Goal: Entertainment & Leisure: Consume media (video, audio)

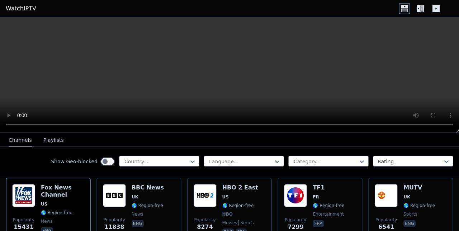
scroll to position [72, 0]
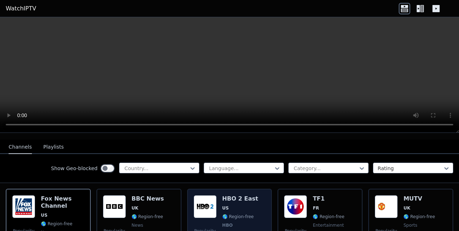
click at [204, 205] on img at bounding box center [204, 206] width 23 height 23
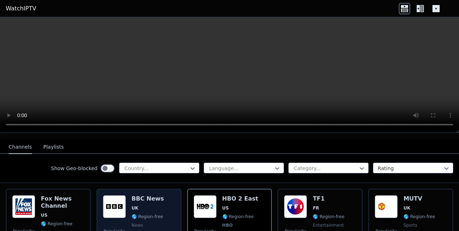
click at [115, 199] on img at bounding box center [114, 206] width 23 height 23
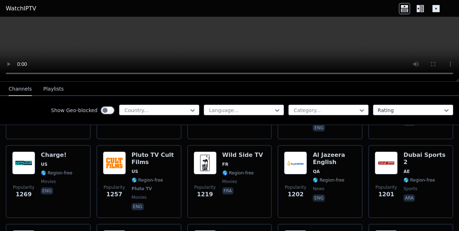
scroll to position [788, 0]
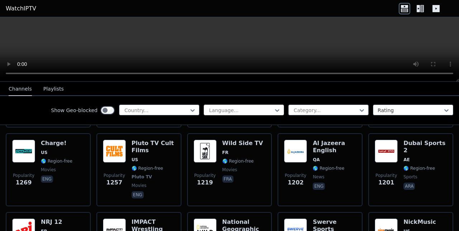
click at [246, 110] on div at bounding box center [240, 110] width 65 height 7
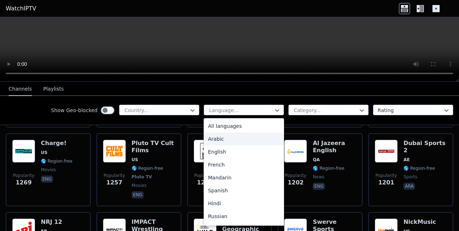
click at [207, 140] on div "Arabic" at bounding box center [244, 139] width 80 height 13
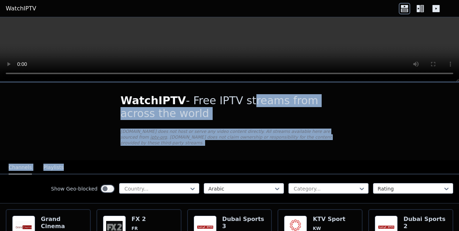
drag, startPoint x: 382, startPoint y: 148, endPoint x: 229, endPoint y: 102, distance: 159.0
click at [176, 185] on div at bounding box center [156, 188] width 65 height 7
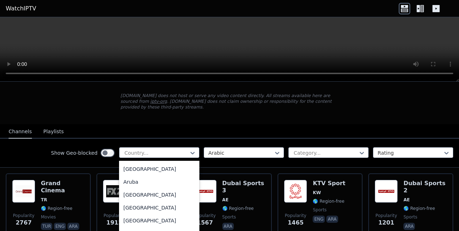
scroll to position [107, 0]
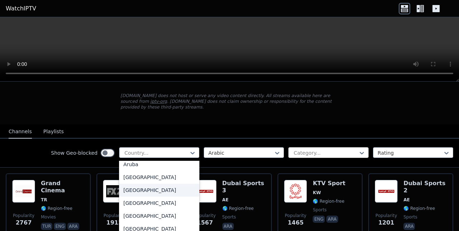
click at [337, 149] on div at bounding box center [325, 152] width 65 height 7
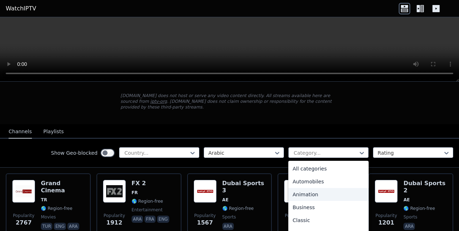
click at [315, 190] on div "Animation" at bounding box center [328, 194] width 80 height 13
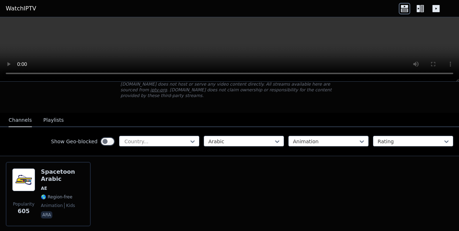
scroll to position [67, 0]
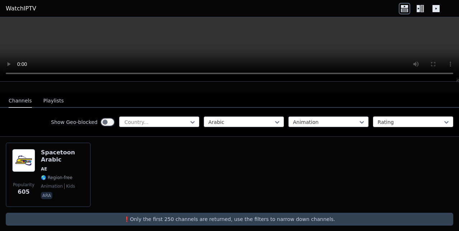
click at [385, 119] on div at bounding box center [409, 122] width 65 height 7
click at [396, 119] on div at bounding box center [409, 122] width 65 height 7
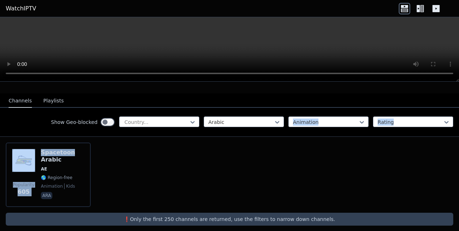
drag, startPoint x: 252, startPoint y: 140, endPoint x: 229, endPoint y: 102, distance: 44.5
click at [229, 102] on div "WatchIPTV - Free IPTV streams from across the world [DOMAIN_NAME] does not host…" at bounding box center [229, 126] width 459 height 221
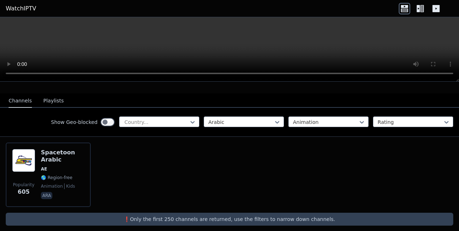
click at [192, 160] on div "Popularity 605 Spacetoon Arabic AE 🌎 Region-free animation kids ara" at bounding box center [229, 175] width 459 height 76
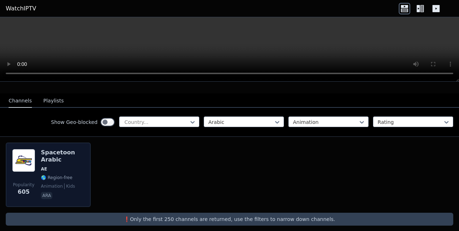
click at [31, 156] on img at bounding box center [23, 160] width 23 height 23
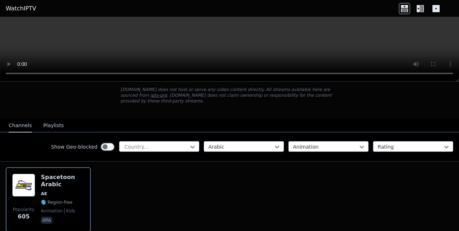
scroll to position [31, 0]
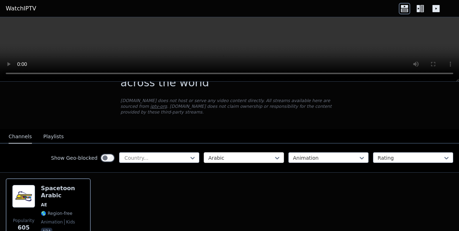
click at [241, 154] on div at bounding box center [240, 157] width 65 height 7
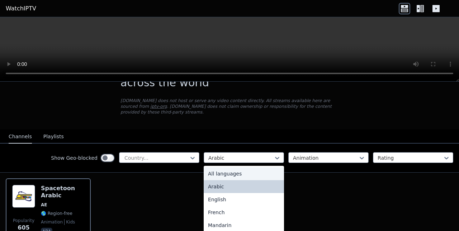
click at [222, 168] on div "All languages" at bounding box center [244, 173] width 80 height 13
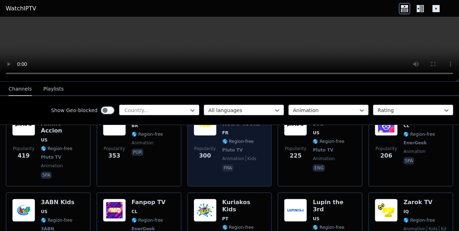
scroll to position [179, 0]
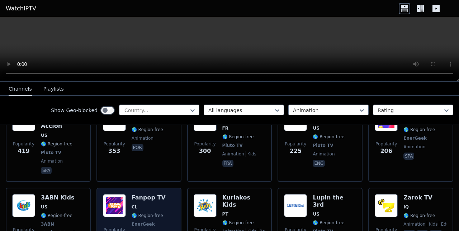
click at [117, 196] on img at bounding box center [114, 205] width 23 height 23
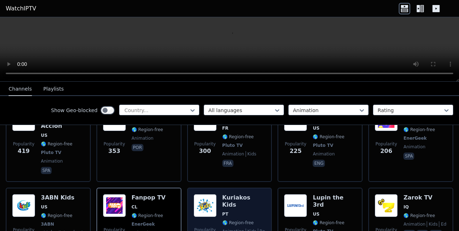
click at [200, 194] on img at bounding box center [204, 205] width 23 height 23
click at [205, 194] on img at bounding box center [204, 205] width 23 height 23
click at [193, 194] on img at bounding box center [204, 205] width 23 height 23
click at [213, 195] on img at bounding box center [204, 205] width 23 height 23
click at [241, 194] on h6 "Kuriakos Kids" at bounding box center [243, 201] width 43 height 14
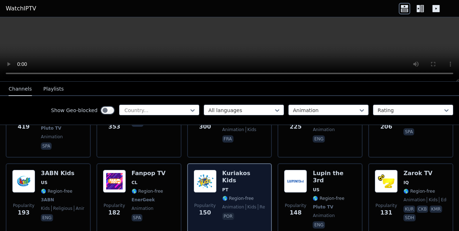
scroll to position [215, 0]
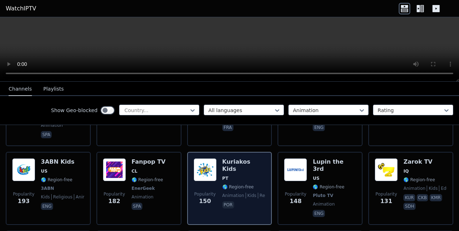
click at [231, 201] on span "por" at bounding box center [243, 205] width 43 height 9
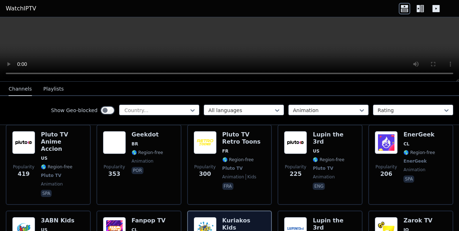
scroll to position [107, 0]
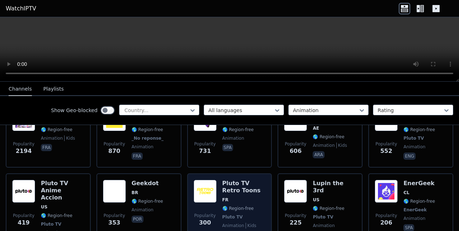
click at [208, 186] on img at bounding box center [204, 191] width 23 height 23
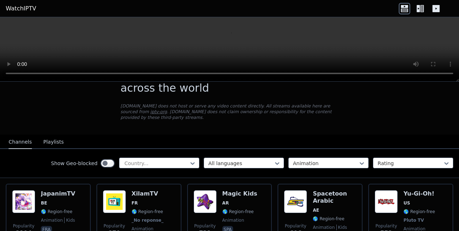
scroll to position [72, 0]
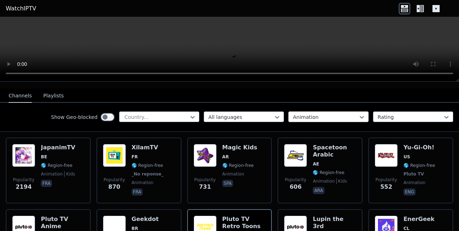
click at [308, 114] on div at bounding box center [325, 117] width 65 height 7
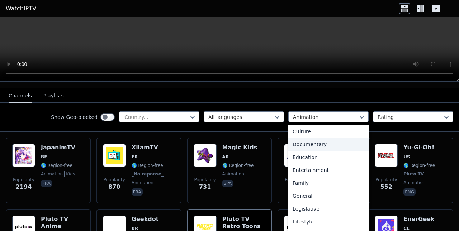
scroll to position [107, 0]
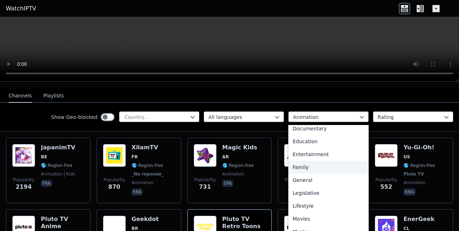
click at [306, 161] on div "Family" at bounding box center [328, 167] width 80 height 13
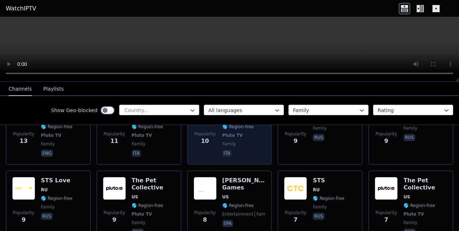
scroll to position [690, 0]
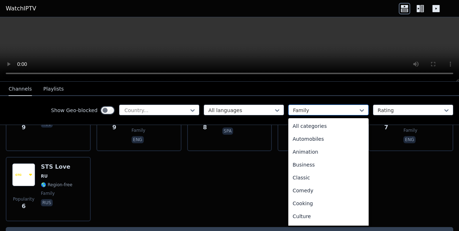
click at [301, 115] on div "Family" at bounding box center [328, 110] width 80 height 11
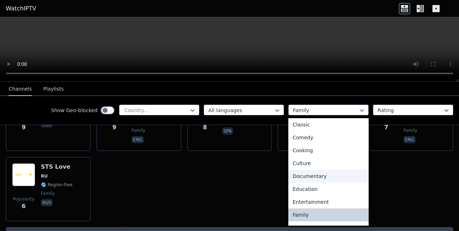
click at [306, 175] on div "Documentary" at bounding box center [328, 176] width 80 height 13
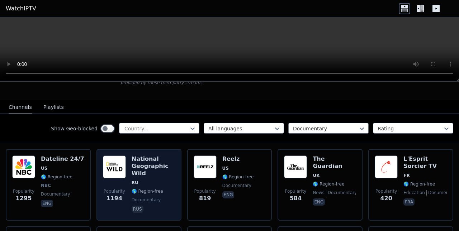
scroll to position [72, 0]
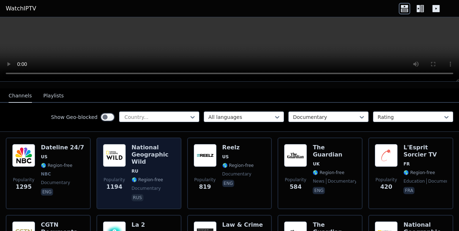
click at [113, 147] on img at bounding box center [114, 155] width 23 height 23
click at [118, 144] on img at bounding box center [114, 155] width 23 height 23
click at [139, 144] on h6 "National Geographic Wild" at bounding box center [152, 154] width 43 height 21
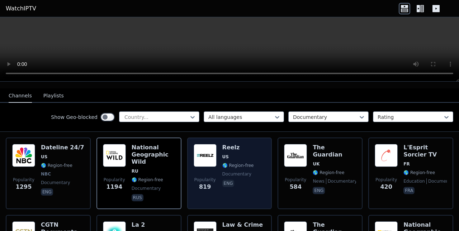
click at [228, 144] on h6 "Reelz" at bounding box center [238, 147] width 32 height 7
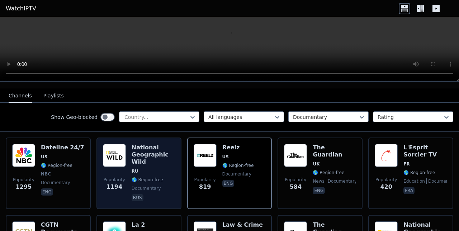
click at [148, 144] on h6 "National Geographic Wild" at bounding box center [152, 154] width 43 height 21
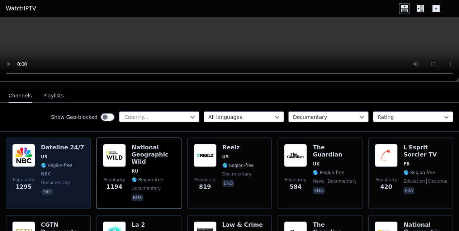
click at [31, 154] on img at bounding box center [23, 155] width 23 height 23
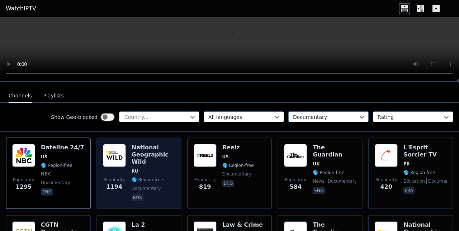
click at [109, 147] on img at bounding box center [114, 155] width 23 height 23
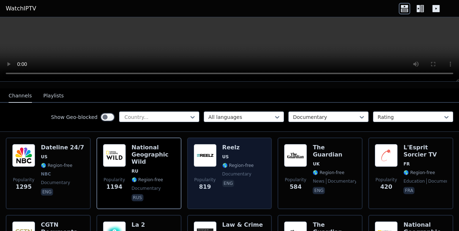
click at [199, 152] on img at bounding box center [204, 155] width 23 height 23
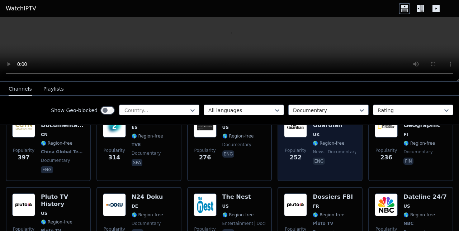
scroll to position [179, 0]
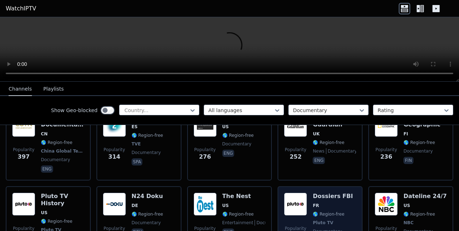
click at [295, 197] on img at bounding box center [295, 204] width 23 height 23
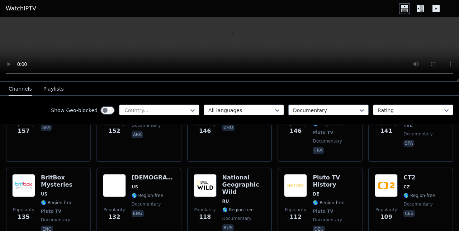
scroll to position [466, 0]
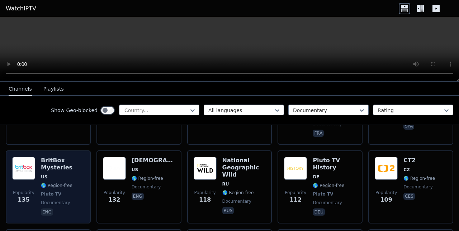
click at [26, 157] on img at bounding box center [23, 168] width 23 height 23
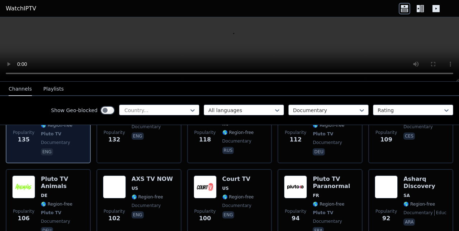
scroll to position [537, 0]
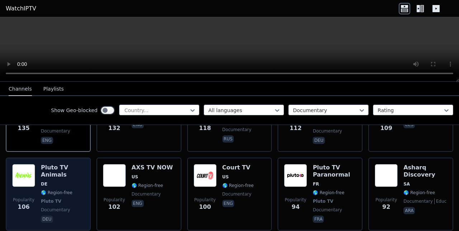
click at [27, 164] on img at bounding box center [23, 175] width 23 height 23
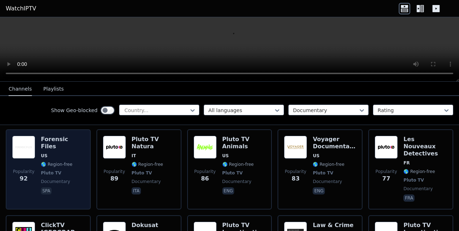
scroll to position [645, 0]
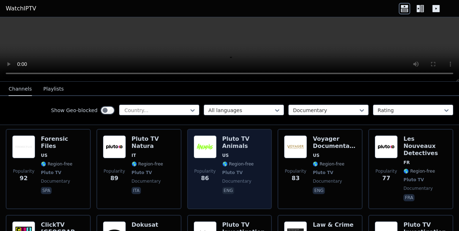
click at [201, 135] on img at bounding box center [204, 146] width 23 height 23
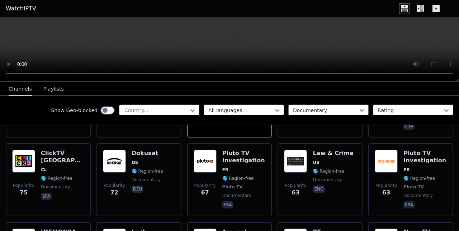
scroll to position [752, 0]
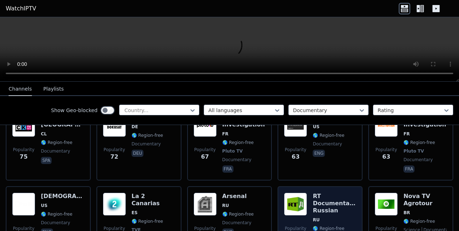
click at [290, 193] on img at bounding box center [295, 204] width 23 height 23
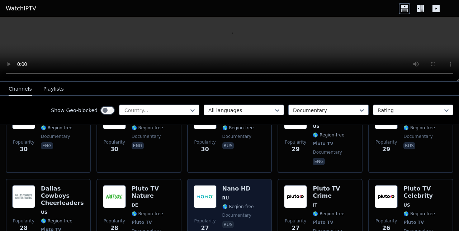
scroll to position [1254, 0]
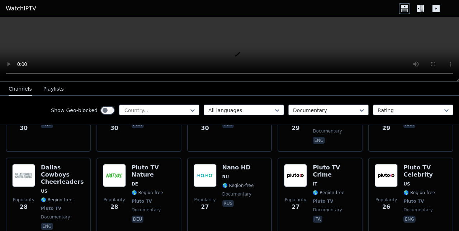
click at [323, 103] on div "Show Geo-blocked Country... All languages Documentary Rating" at bounding box center [229, 110] width 459 height 29
click at [321, 108] on div at bounding box center [325, 110] width 65 height 7
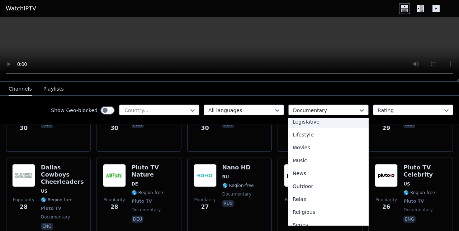
scroll to position [193, 0]
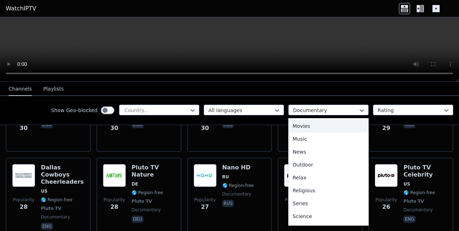
click at [298, 128] on div "Movies" at bounding box center [328, 126] width 80 height 13
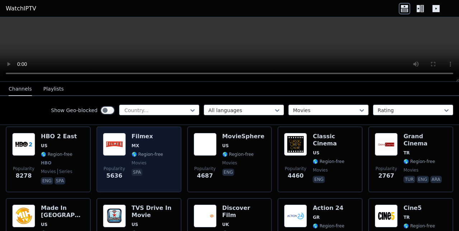
scroll to position [72, 0]
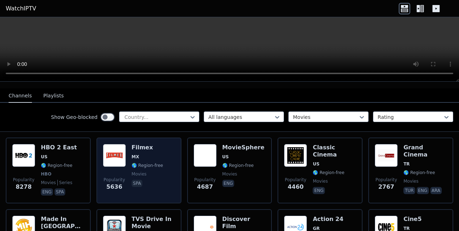
click at [127, 152] on div "Popularity 5636 Filmex MX 🌎 Region-free movies spa" at bounding box center [139, 170] width 72 height 53
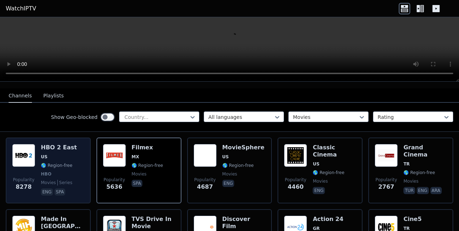
click at [25, 152] on img at bounding box center [23, 155] width 23 height 23
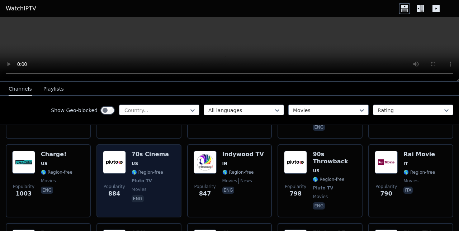
scroll to position [287, 0]
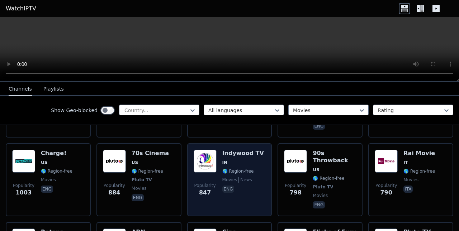
click at [197, 156] on img at bounding box center [204, 161] width 23 height 23
